Goal: Transaction & Acquisition: Register for event/course

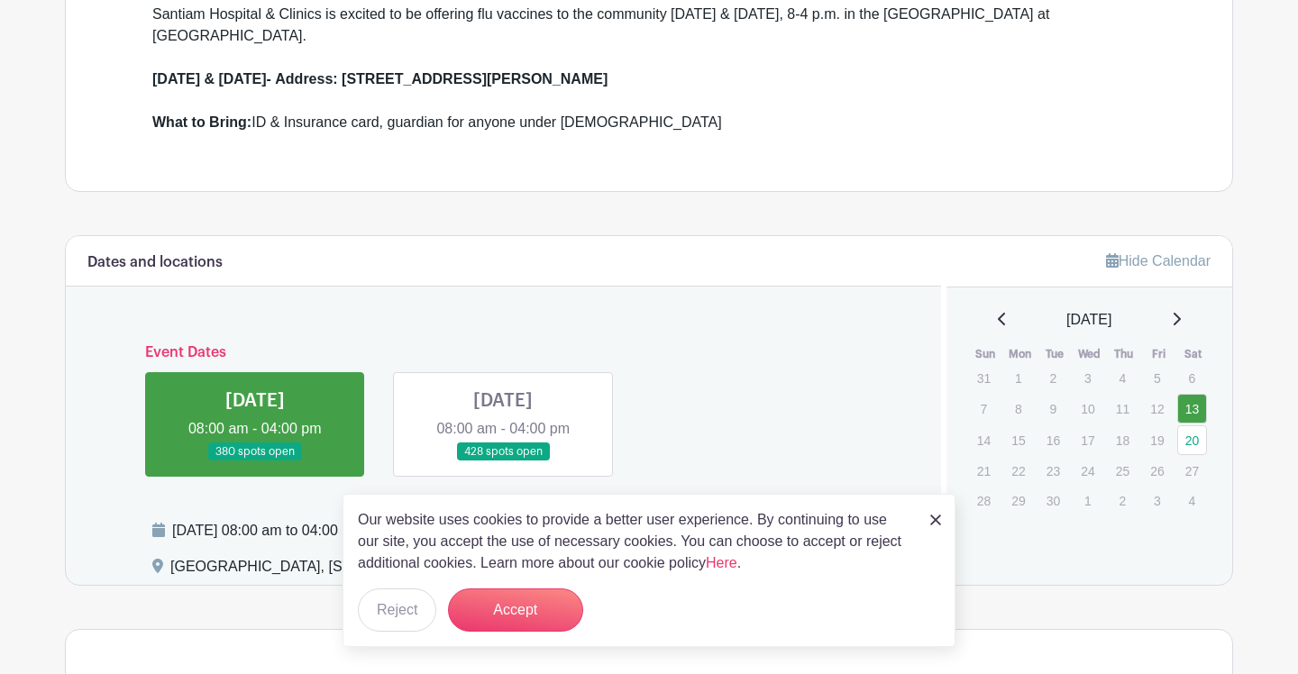
scroll to position [594, 0]
click at [503, 461] on link at bounding box center [503, 461] width 0 height 0
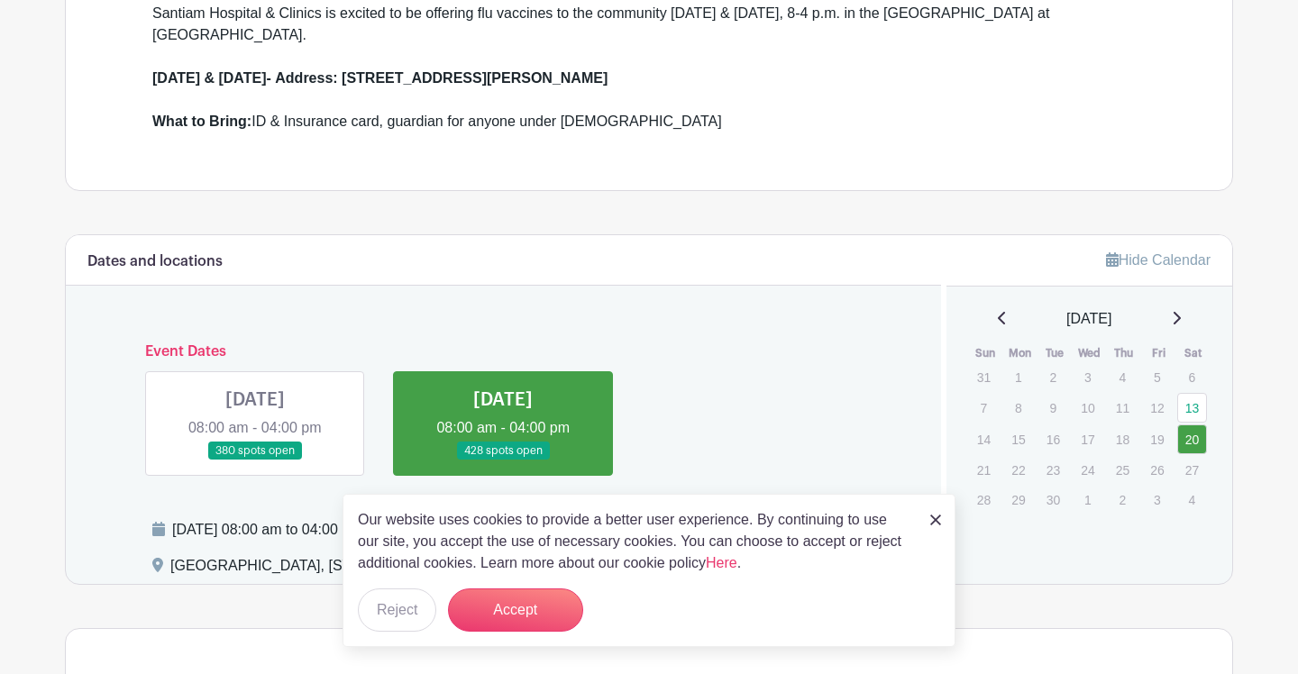
click at [933, 514] on link at bounding box center [935, 519] width 11 height 22
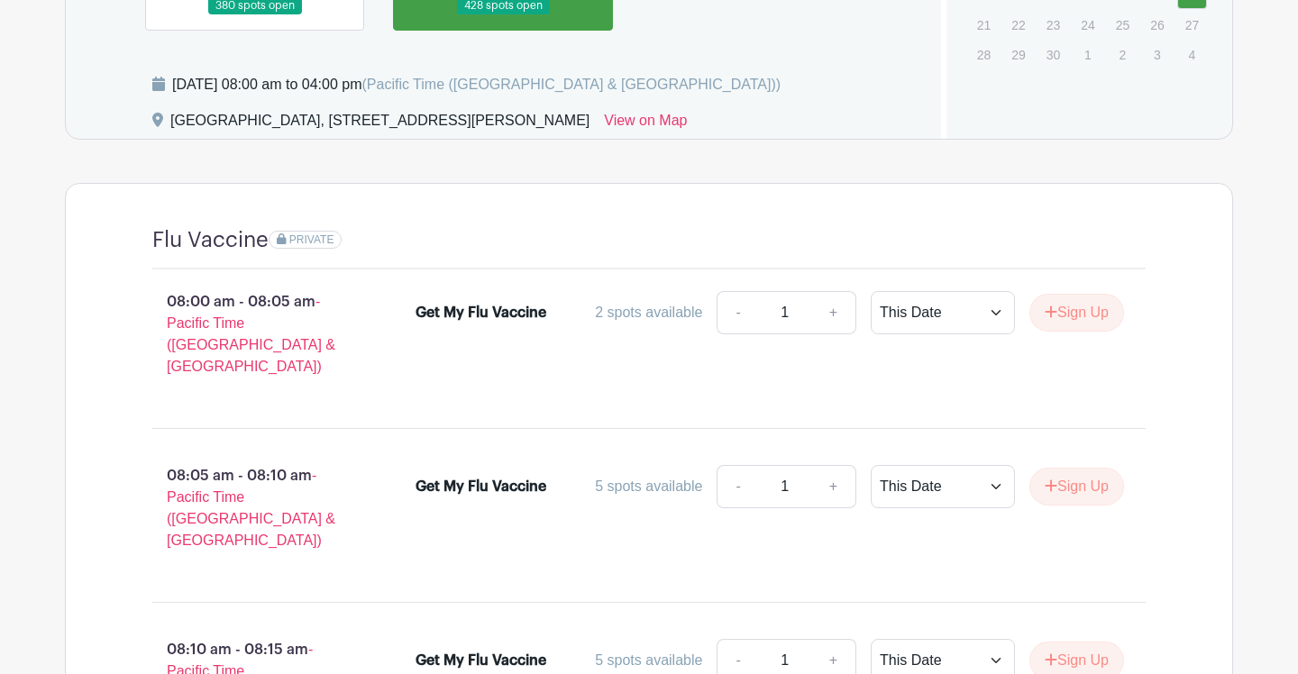
scroll to position [1044, 0]
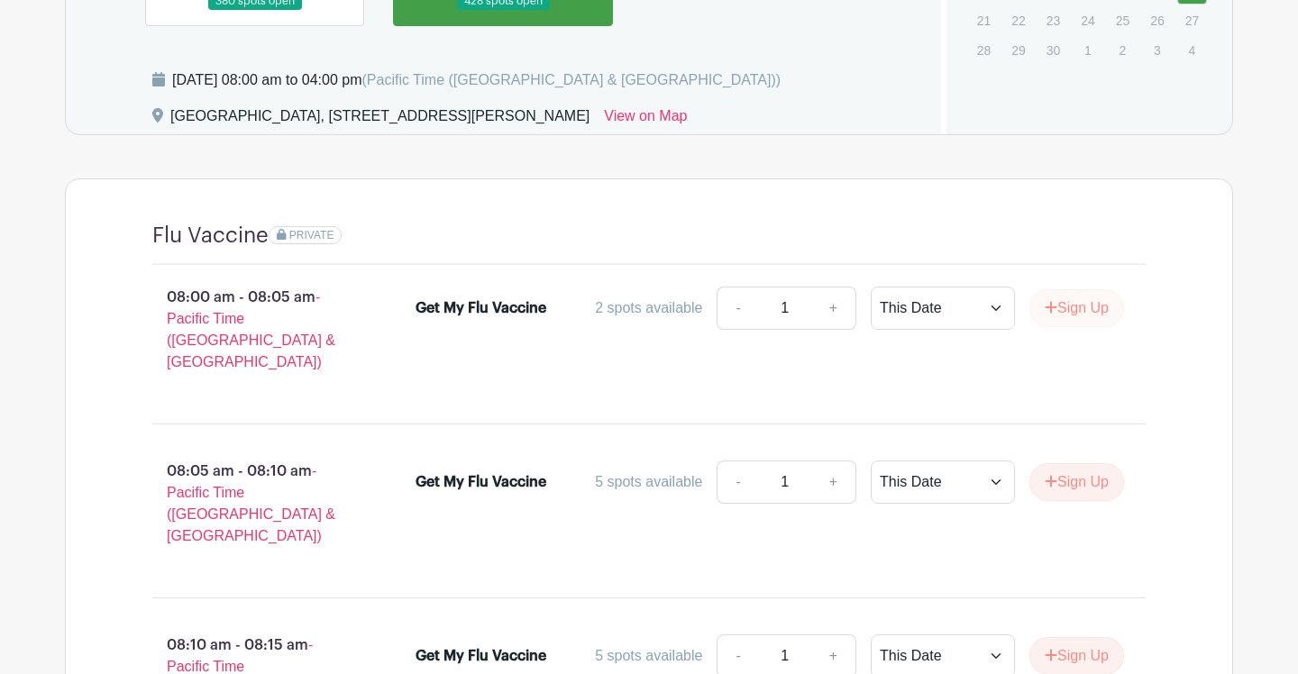
click at [1079, 303] on button "Sign Up" at bounding box center [1076, 308] width 95 height 38
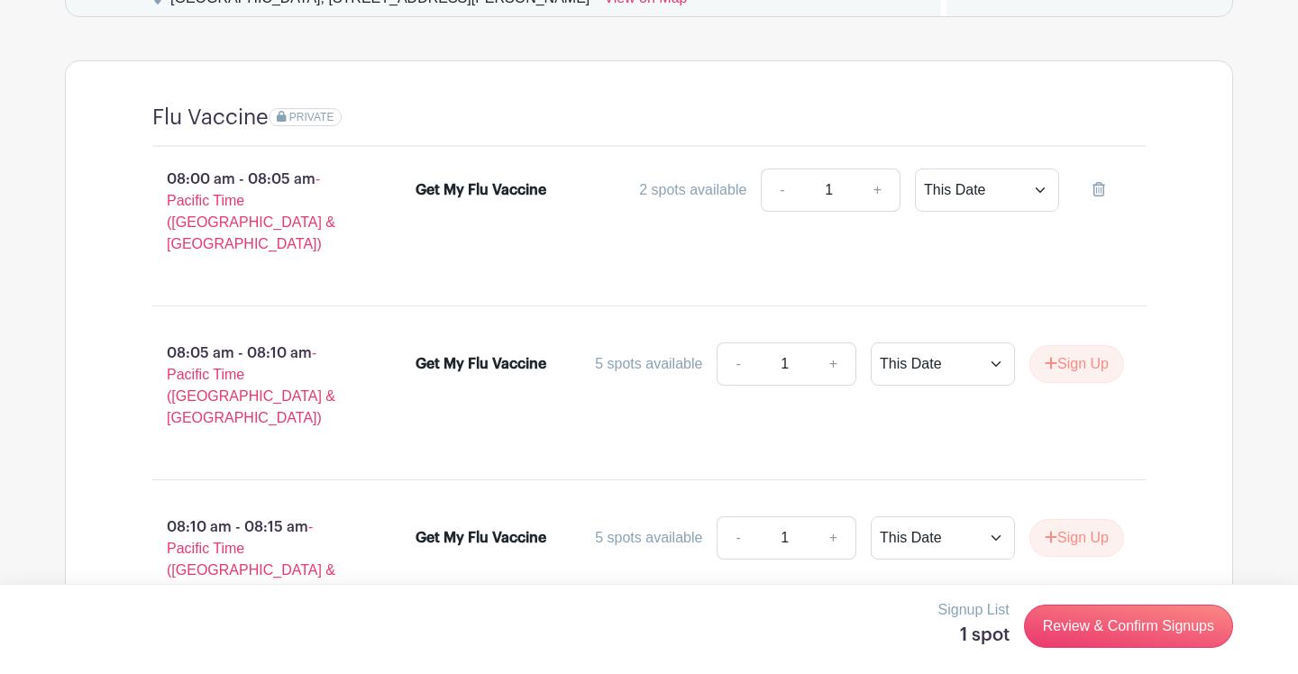
scroll to position [1172, 0]
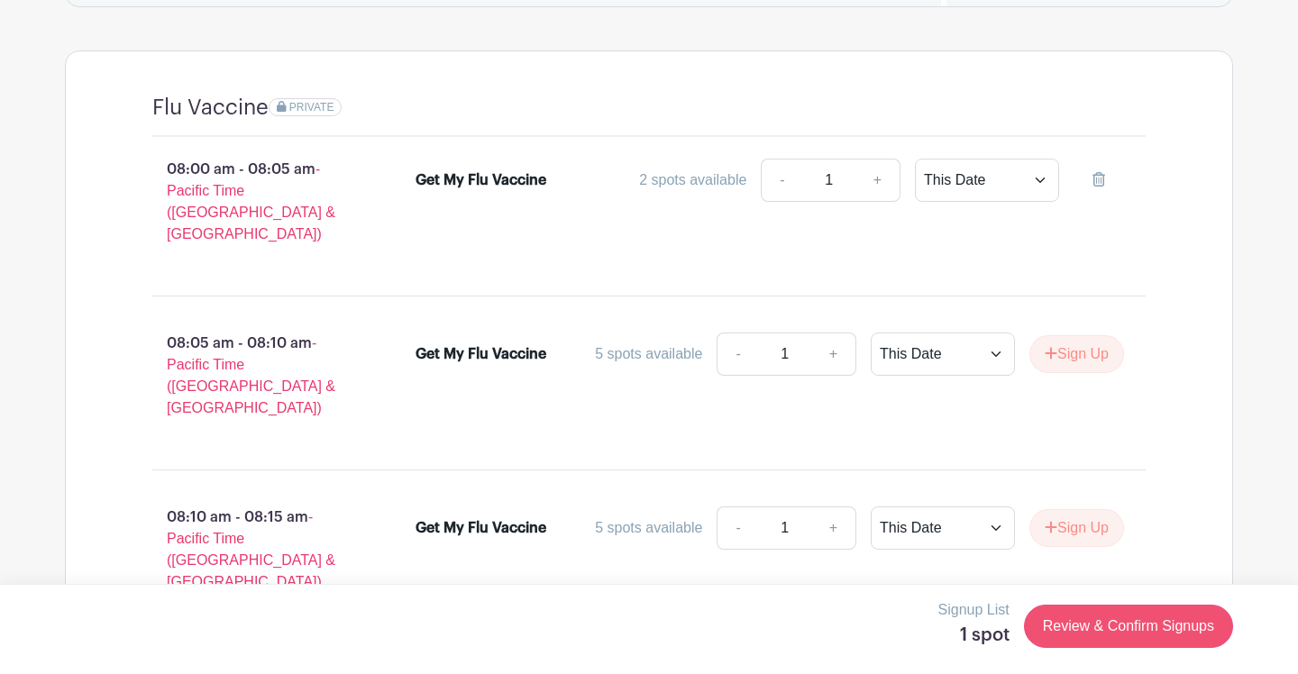
click at [1122, 621] on link "Review & Confirm Signups" at bounding box center [1128, 626] width 209 height 43
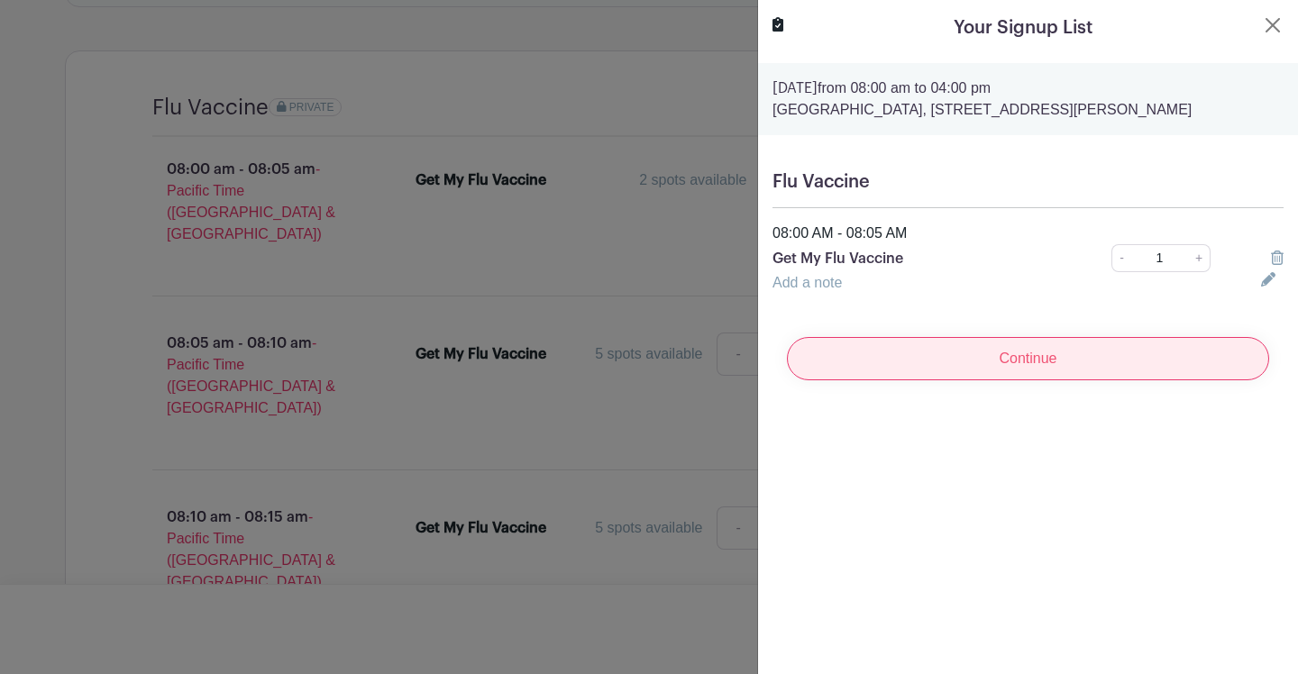
click at [1028, 380] on input "Continue" at bounding box center [1028, 358] width 482 height 43
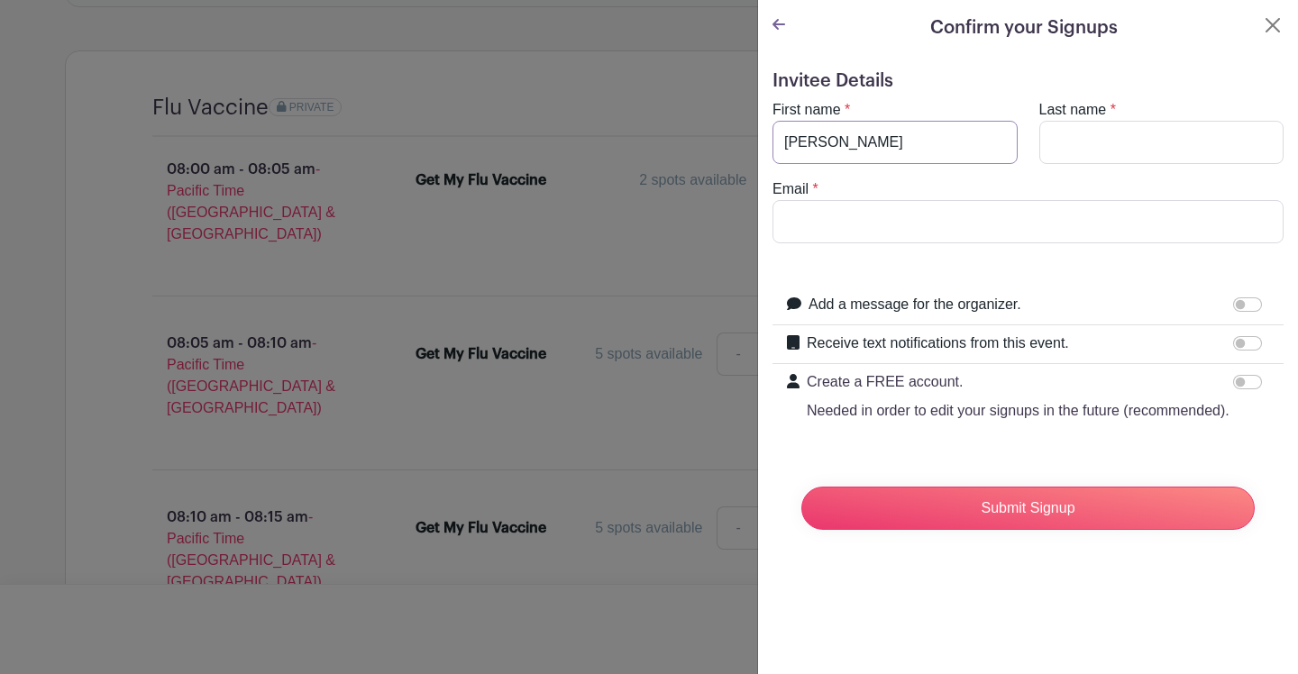
type input "[PERSON_NAME]"
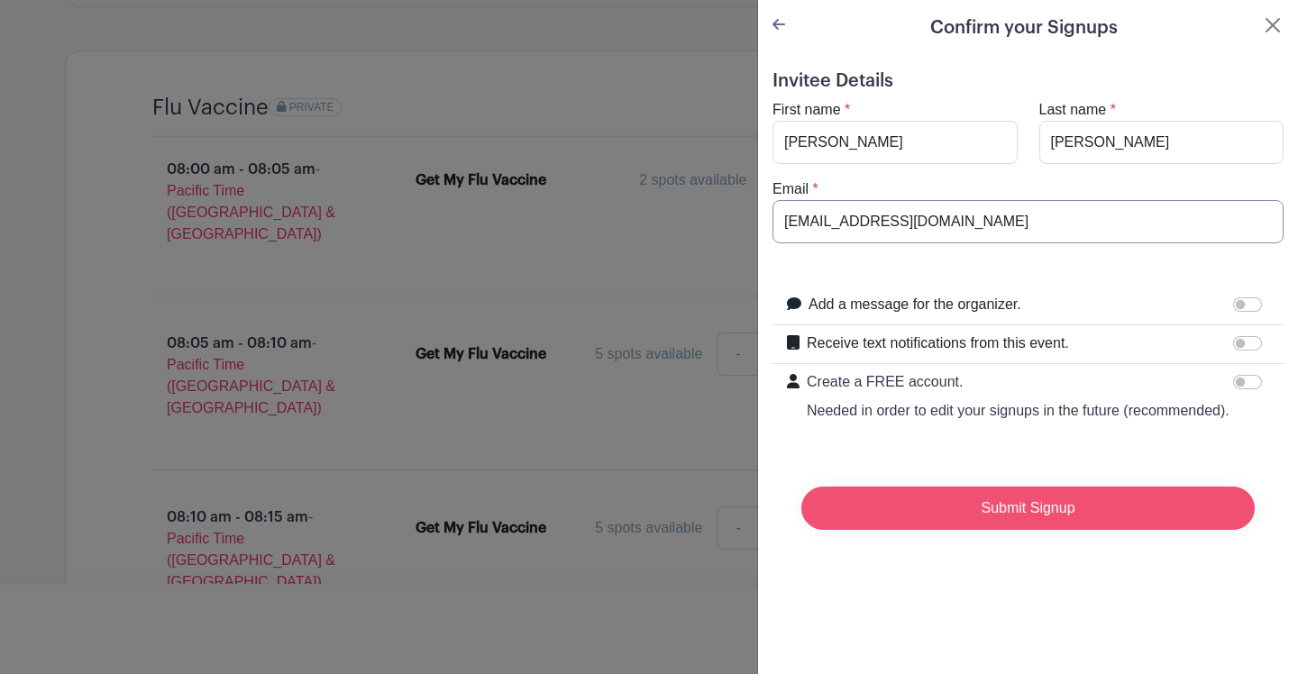
type input "[EMAIL_ADDRESS][DOMAIN_NAME]"
click at [1010, 504] on input "Submit Signup" at bounding box center [1027, 508] width 453 height 43
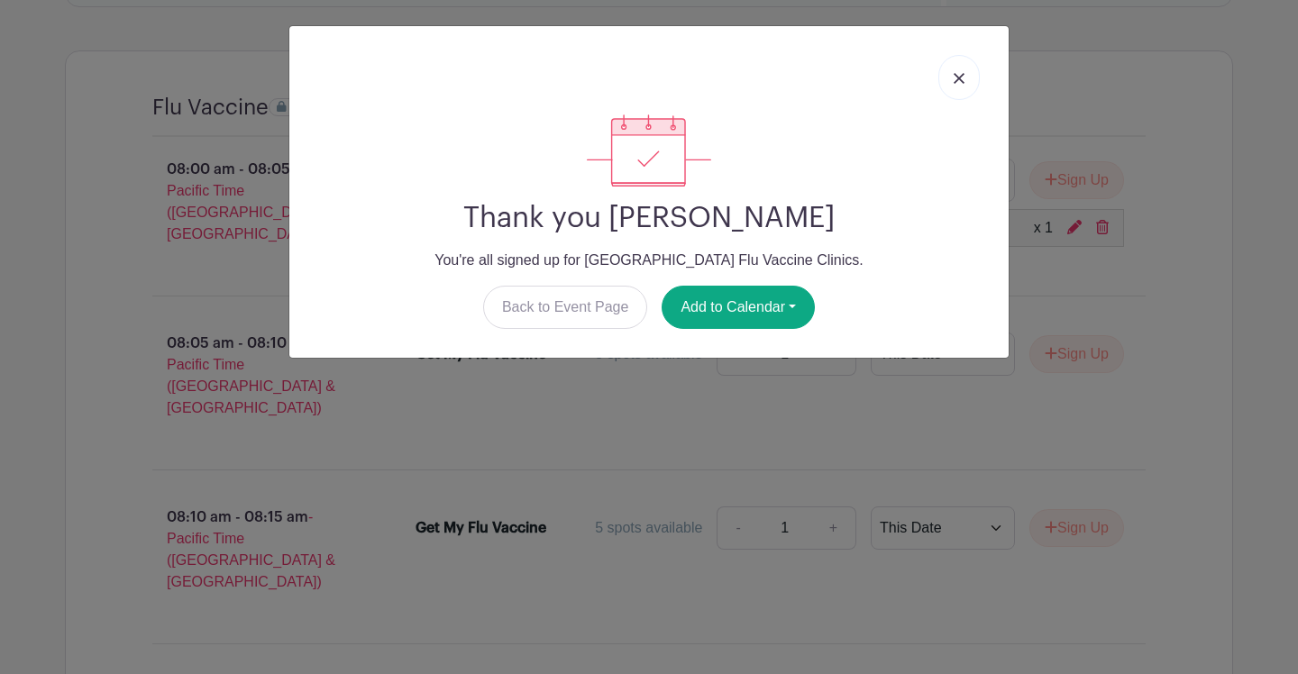
click at [960, 73] on link at bounding box center [958, 77] width 41 height 45
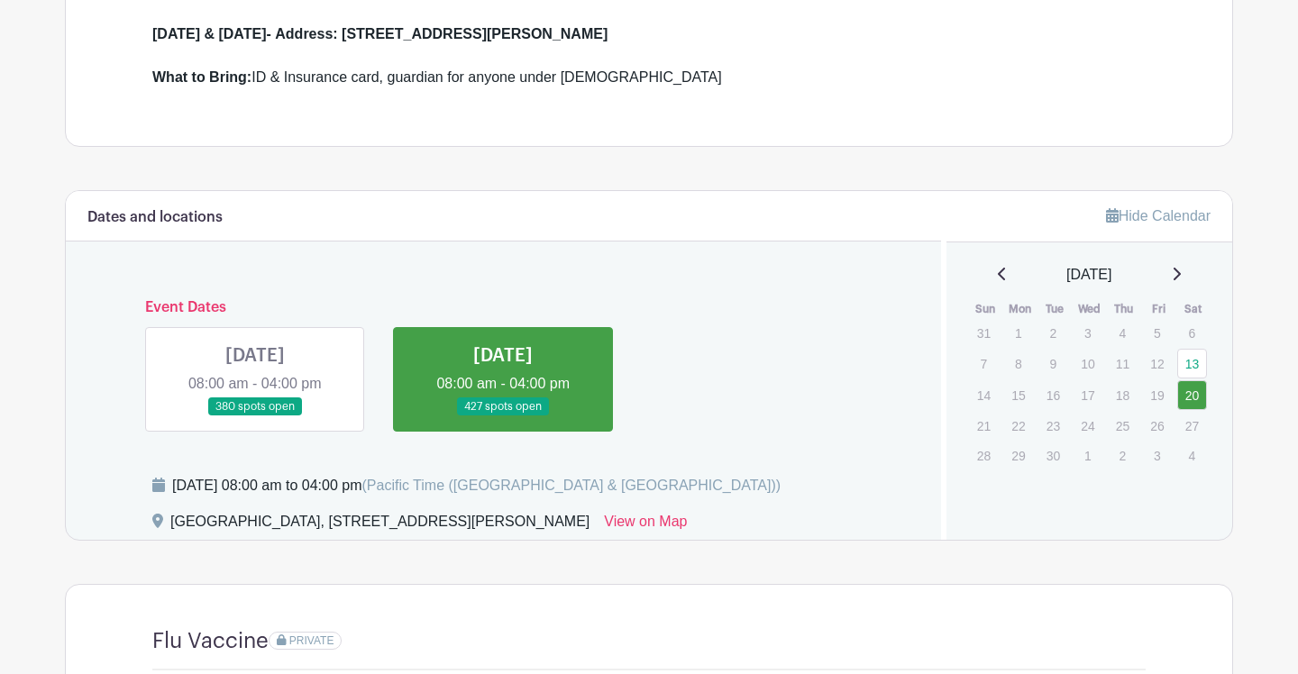
scroll to position [634, 0]
